Goal: Navigation & Orientation: Find specific page/section

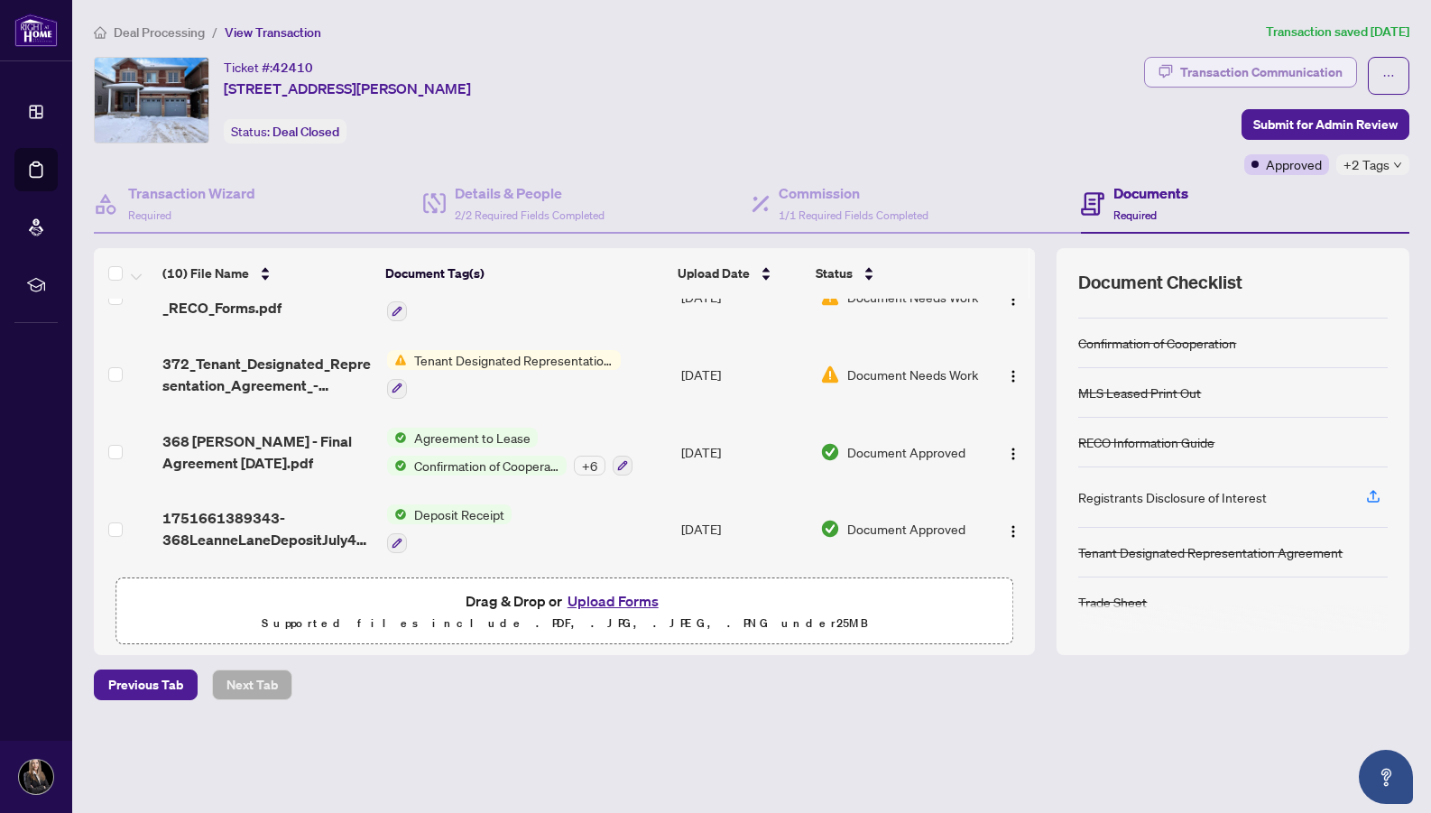
click at [1326, 67] on div "Transaction Communication" at bounding box center [1261, 72] width 162 height 29
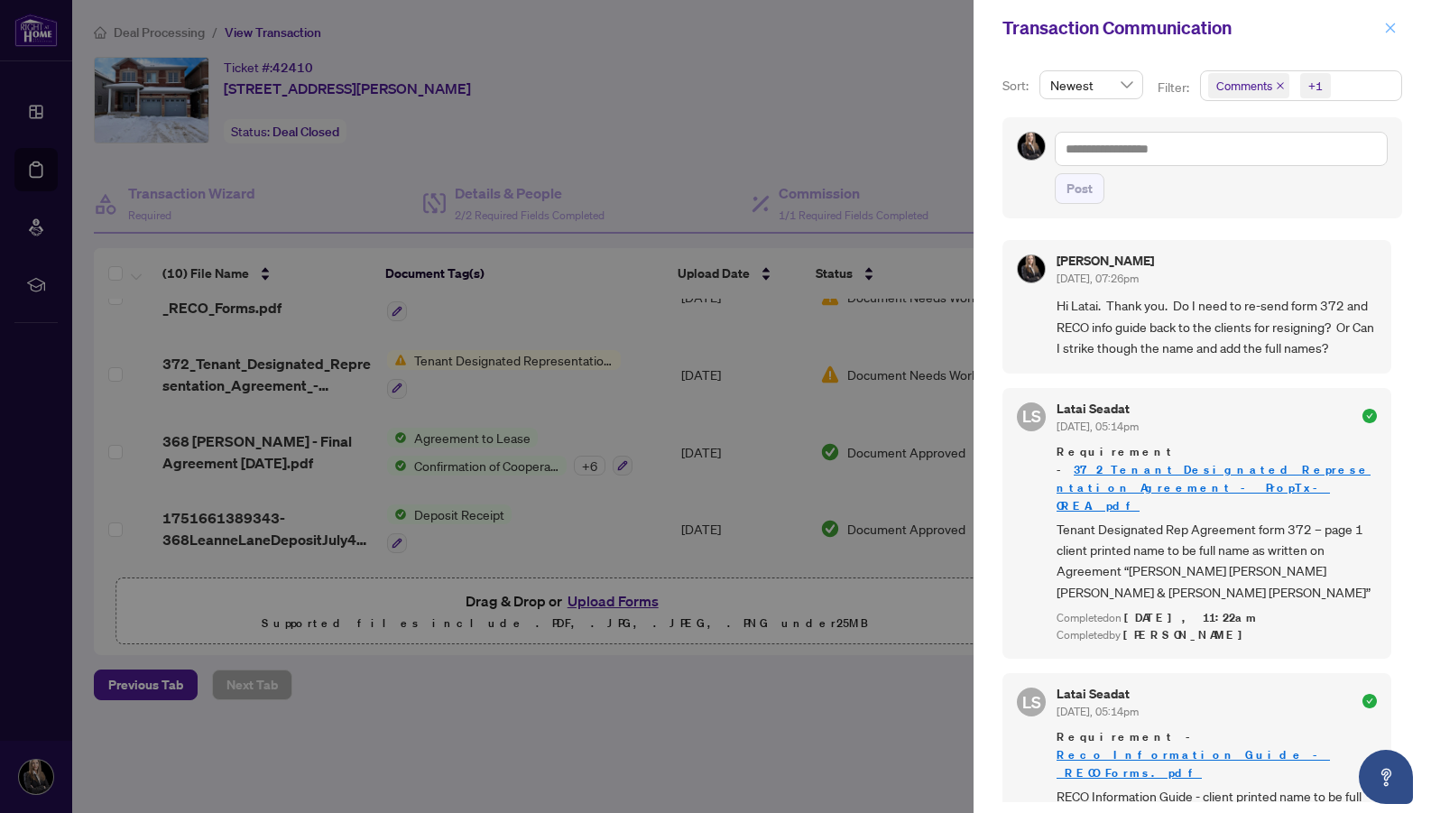
click at [1397, 29] on button "button" at bounding box center [1390, 28] width 23 height 22
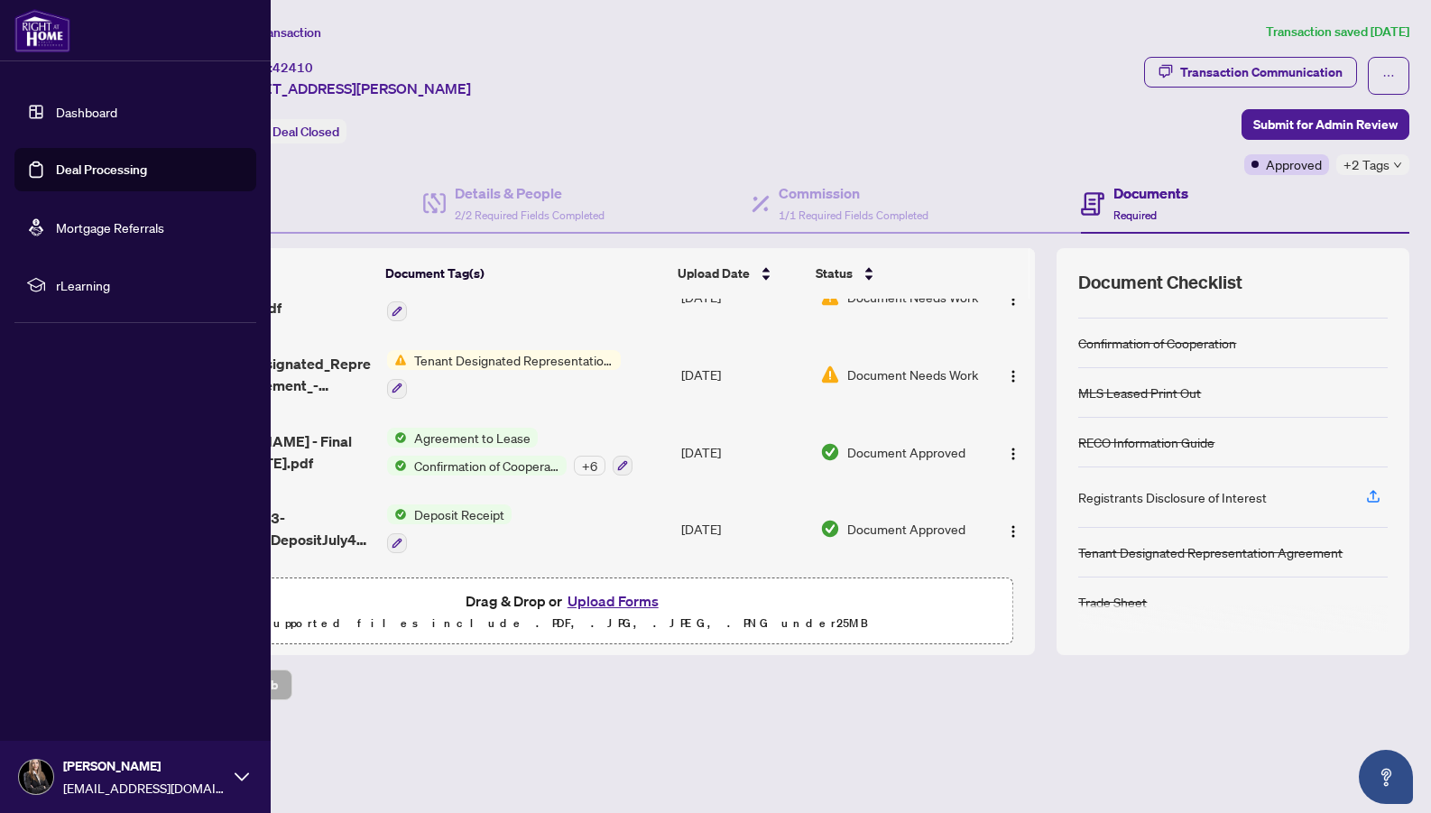
click at [88, 110] on link "Dashboard" at bounding box center [86, 112] width 61 height 16
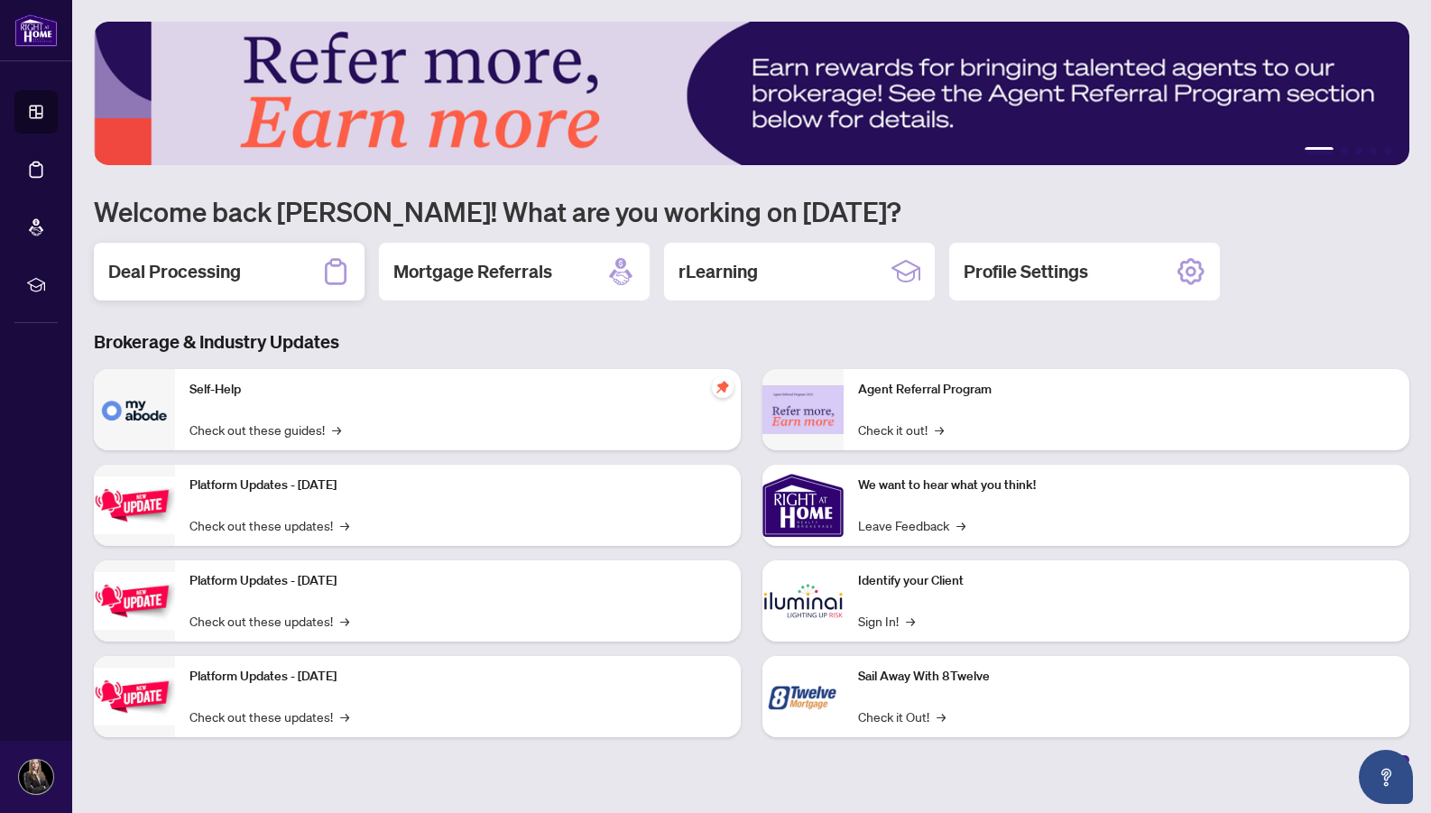
click at [282, 284] on div "Deal Processing" at bounding box center [229, 272] width 271 height 58
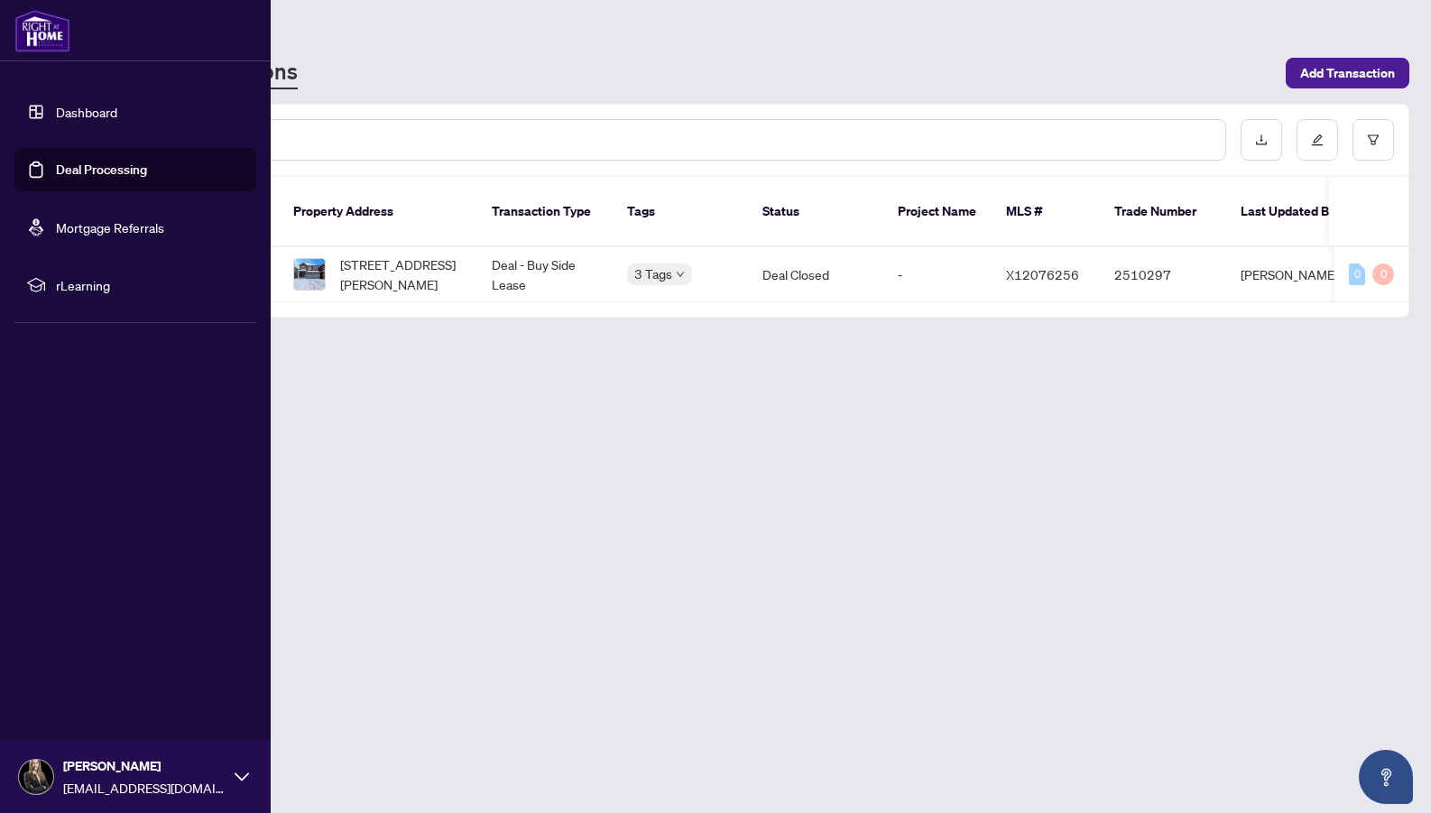
click at [79, 119] on link "Dashboard" at bounding box center [86, 112] width 61 height 16
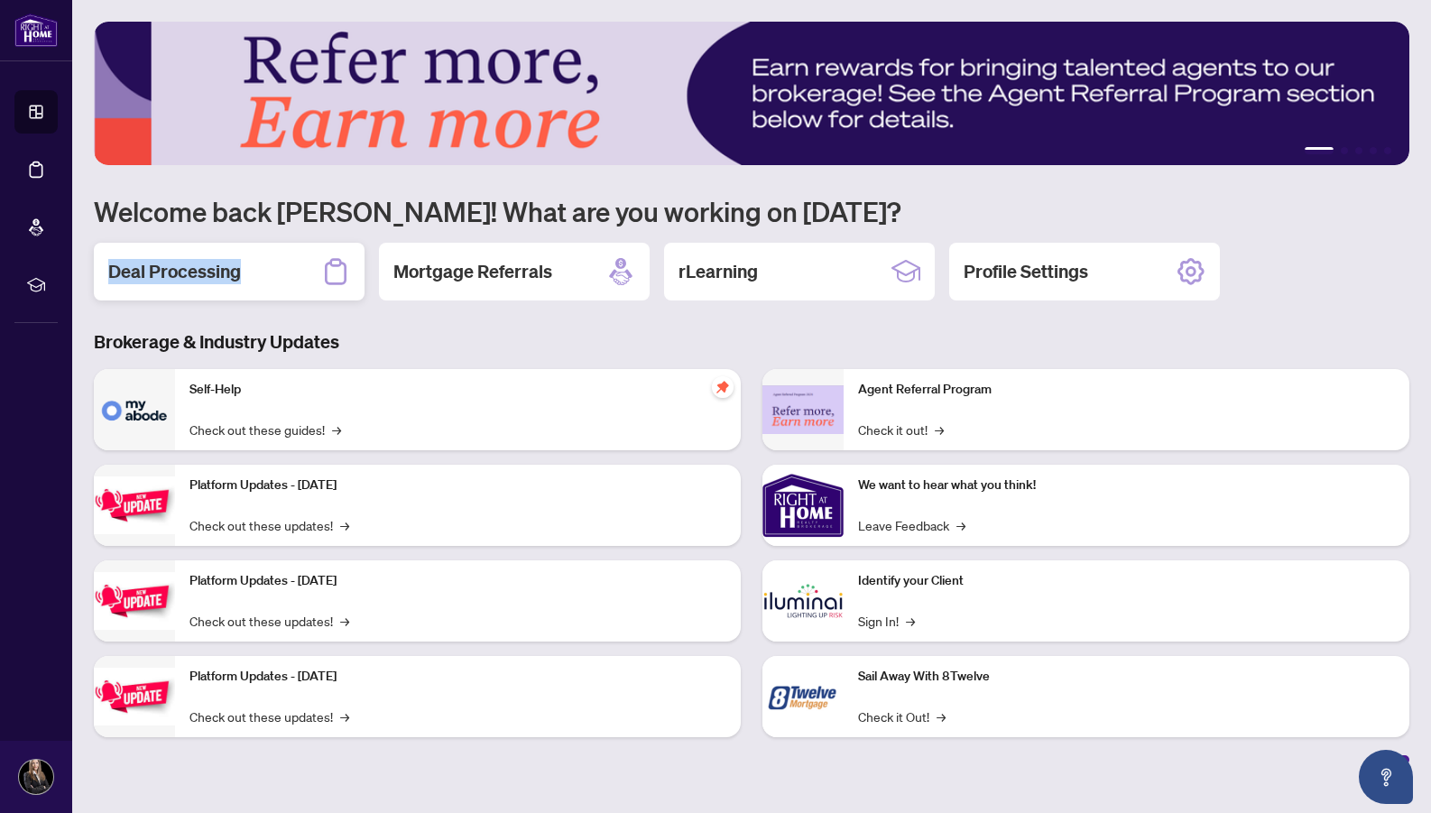
click at [261, 260] on div "Deal Processing" at bounding box center [229, 272] width 271 height 58
